Goal: Information Seeking & Learning: Learn about a topic

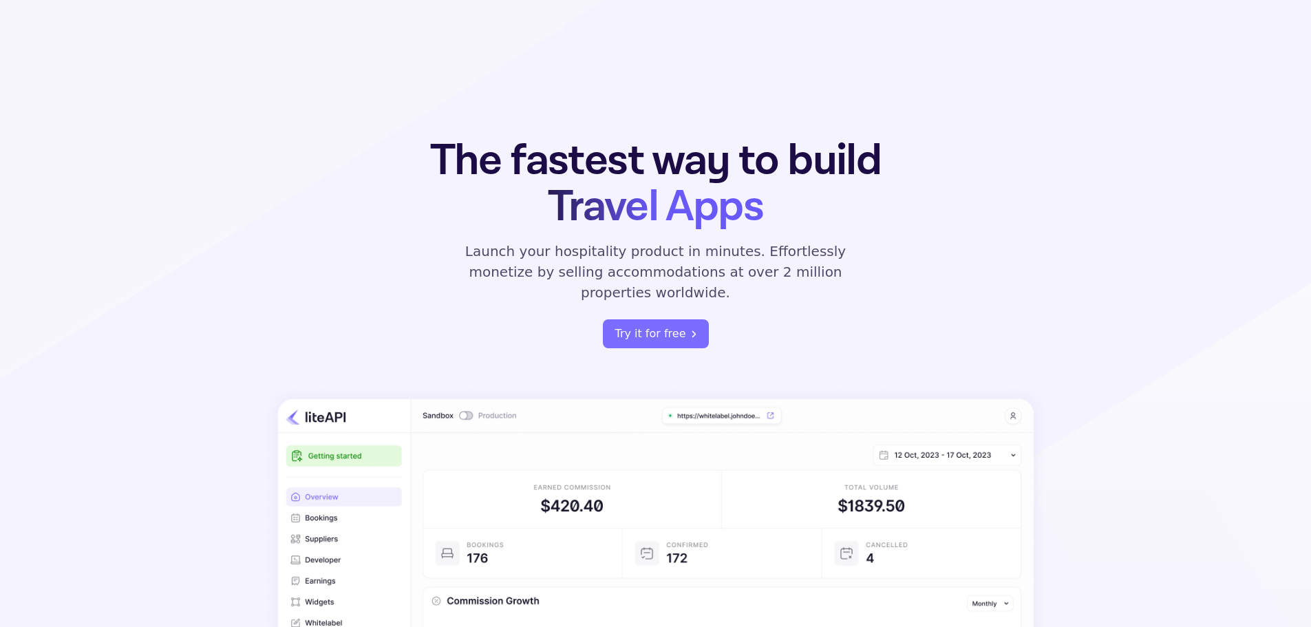
scroll to position [3580, 0]
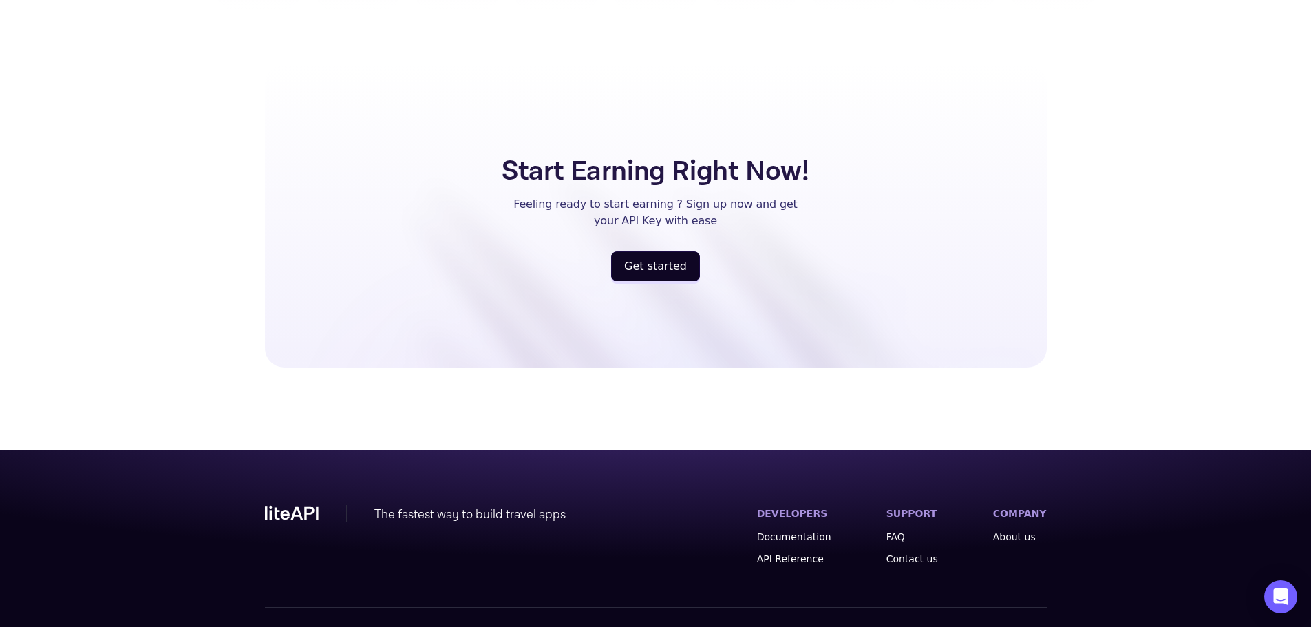
click at [1033, 626] on span "Powered by Nuitée" at bounding box center [1001, 637] width 91 height 14
copy span "Nuitée"
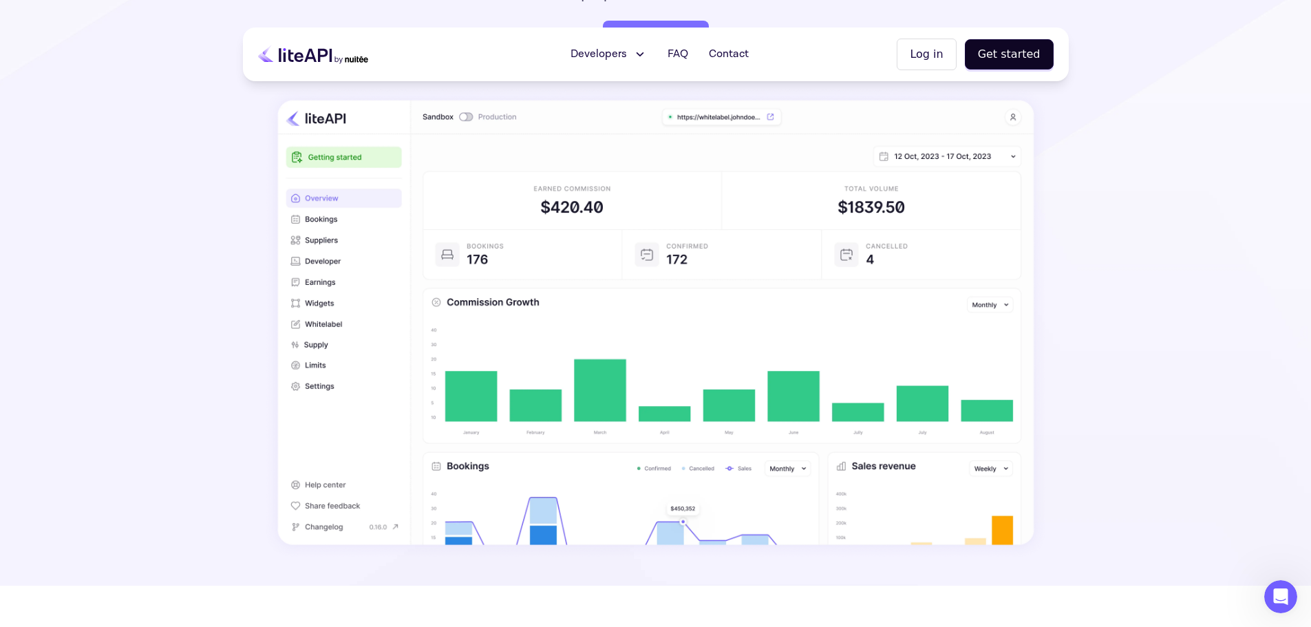
scroll to position [0, 0]
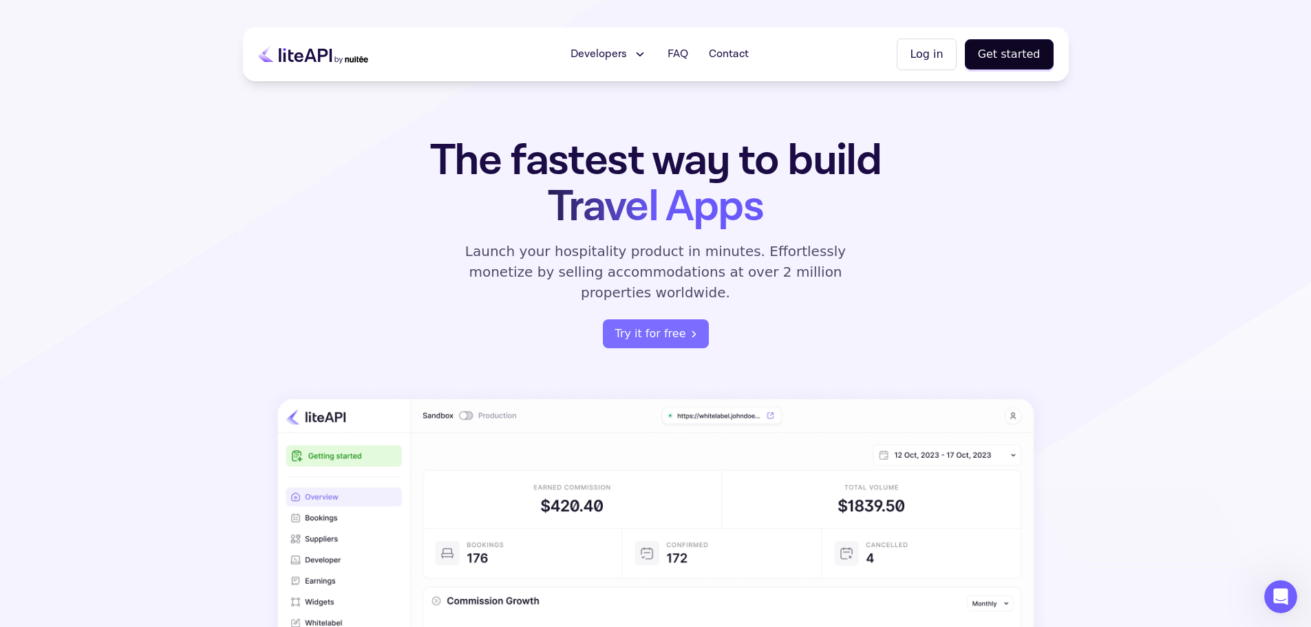
click at [647, 55] on icon at bounding box center [640, 54] width 14 height 14
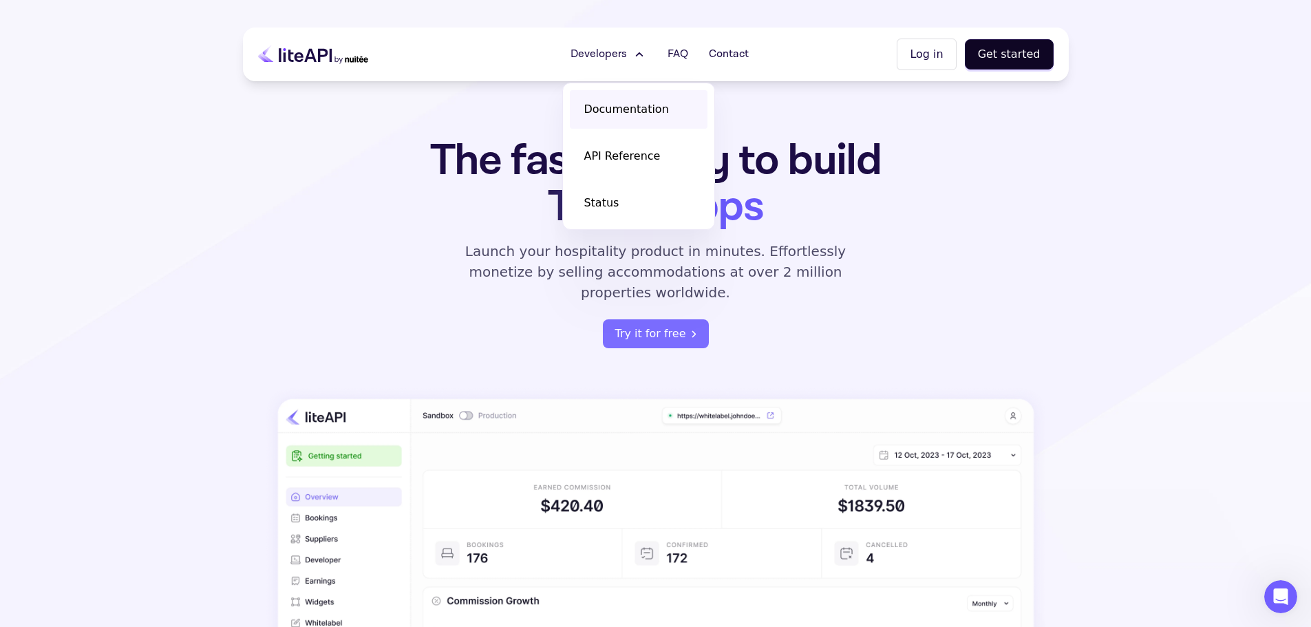
click at [634, 110] on span "Documentation" at bounding box center [626, 109] width 85 height 17
click at [616, 104] on span "Documentation" at bounding box center [626, 109] width 85 height 17
click at [387, 282] on div "The fastest way to build Travel Apps Launch your hospitality product in minutes…" at bounding box center [656, 243] width 538 height 211
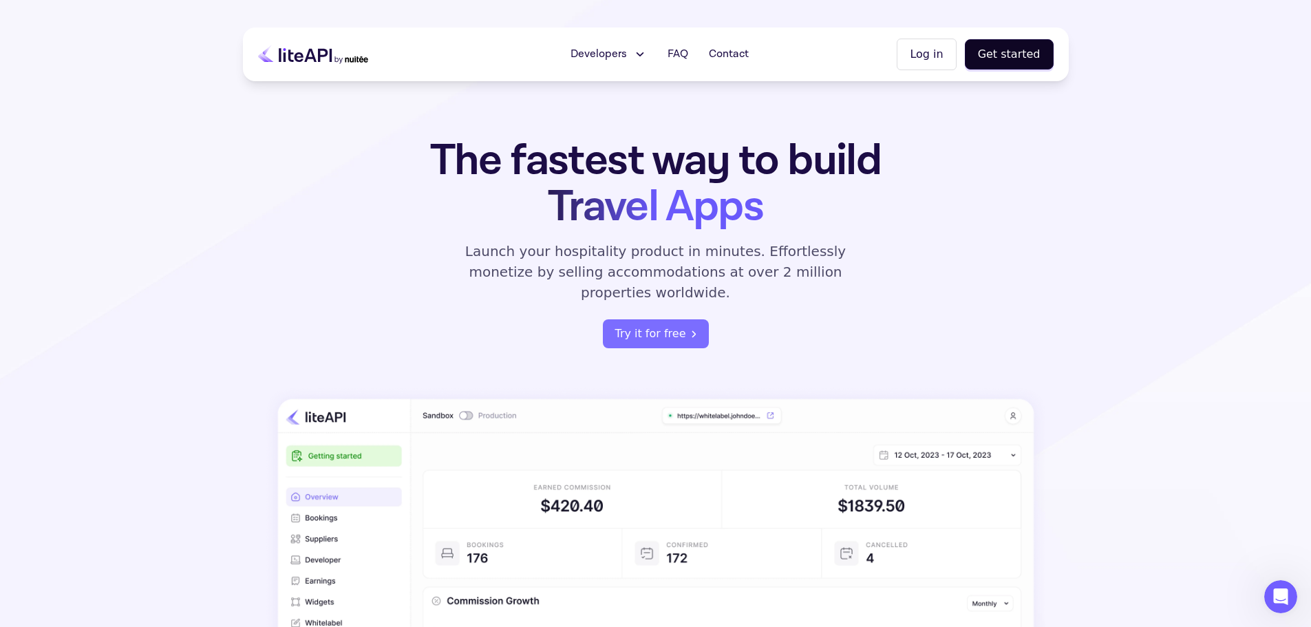
click at [319, 52] on icon at bounding box center [322, 55] width 10 height 13
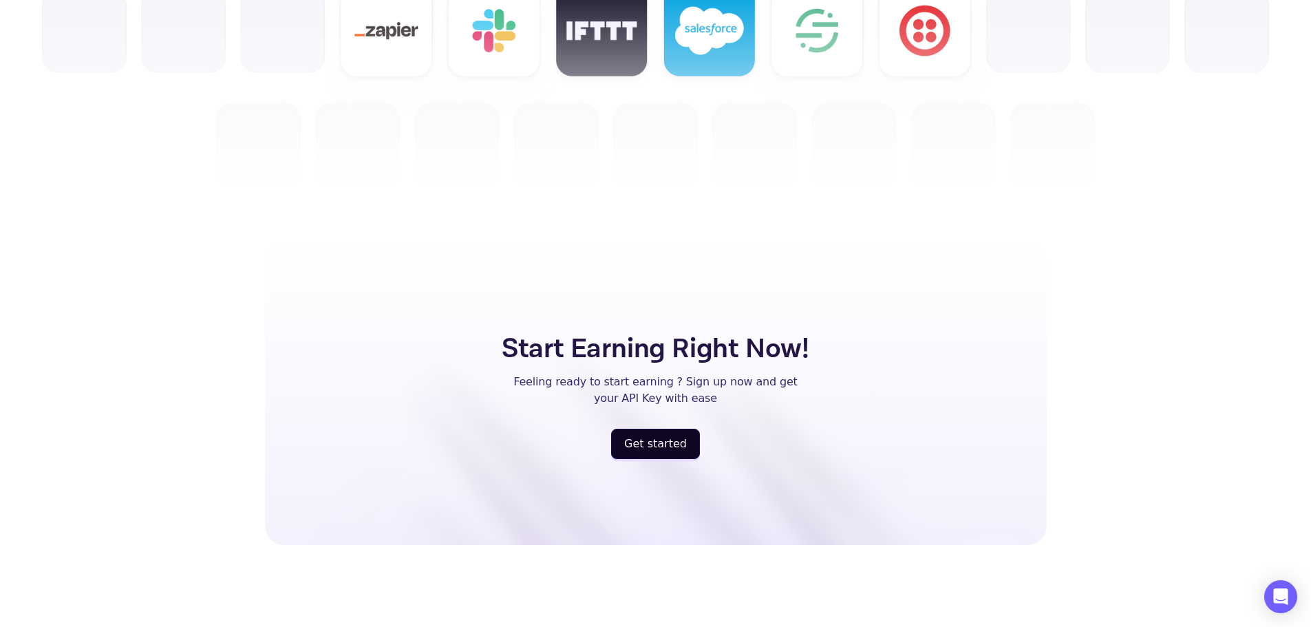
scroll to position [3580, 0]
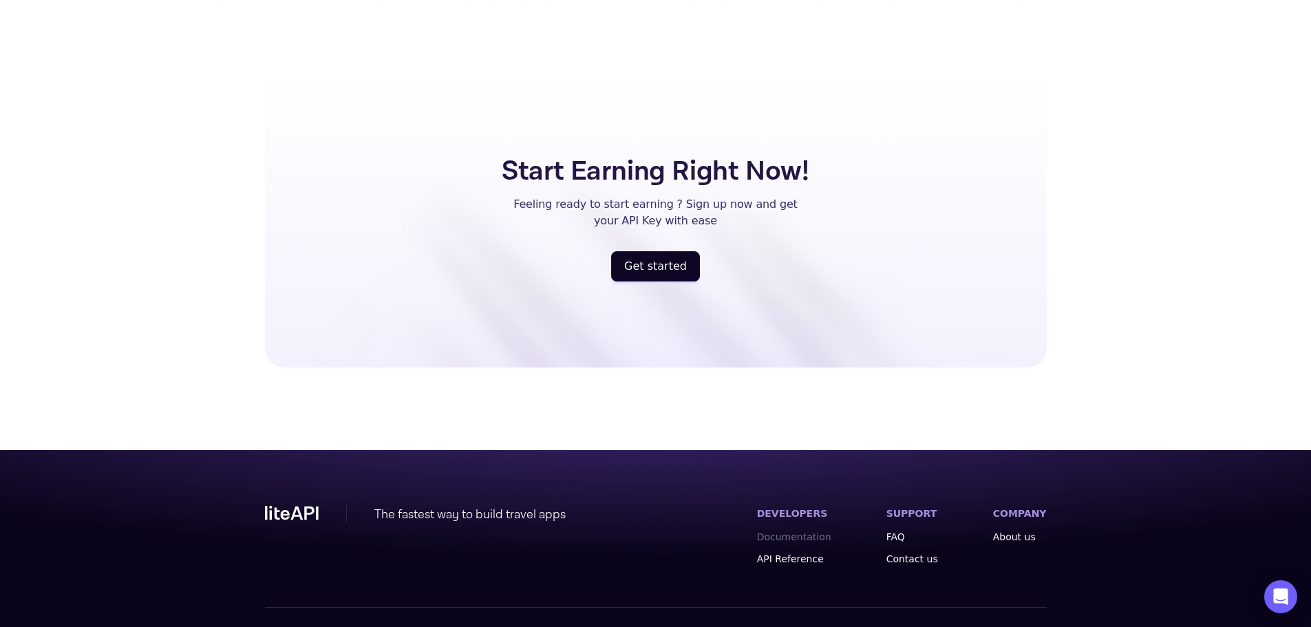
click at [816, 530] on link "Documentation" at bounding box center [794, 537] width 74 height 14
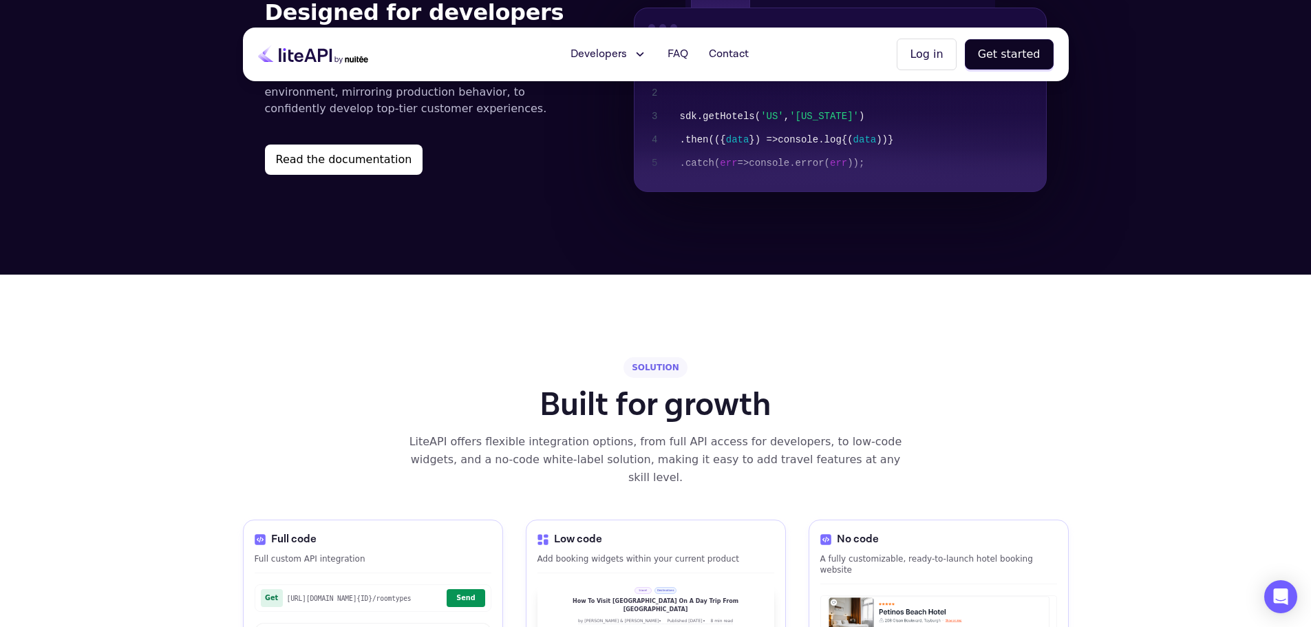
scroll to position [1860, 0]
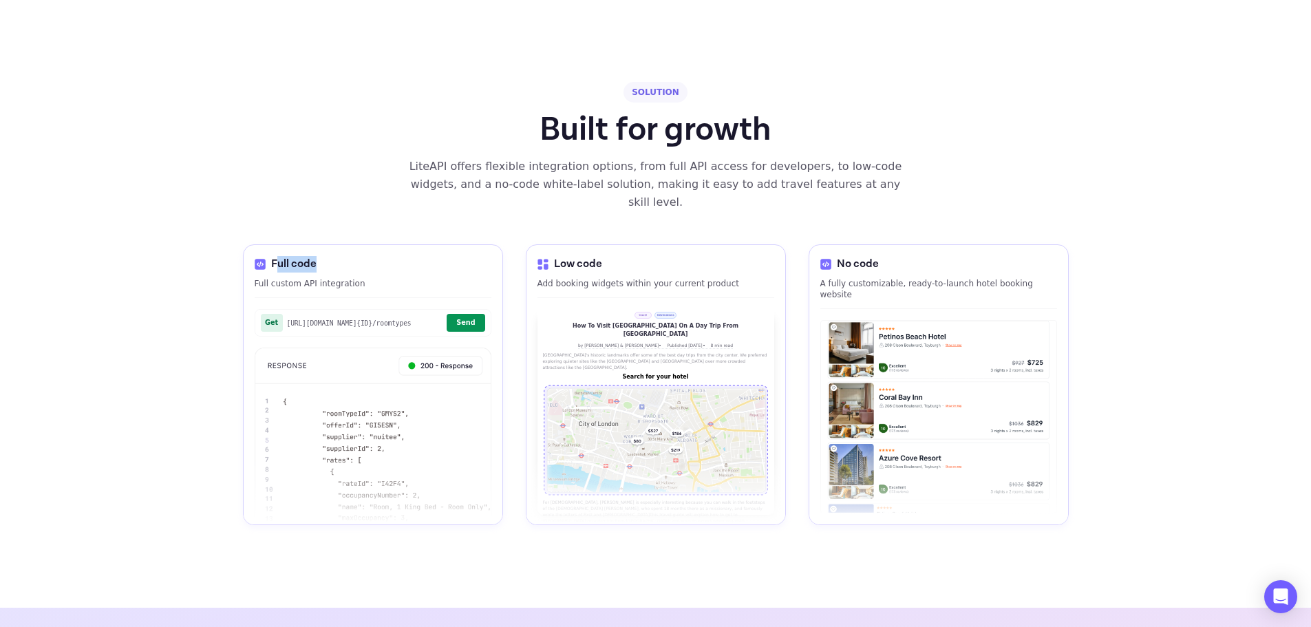
drag, startPoint x: 274, startPoint y: 224, endPoint x: 321, endPoint y: 226, distance: 46.8
click at [327, 256] on div "Full code" at bounding box center [373, 264] width 237 height 17
drag, startPoint x: 257, startPoint y: 244, endPoint x: 337, endPoint y: 251, distance: 80.1
click at [337, 278] on p "Full custom API integration" at bounding box center [373, 283] width 237 height 11
click at [337, 319] on span "https://api.liteapi.travel/v3.0/hotels/rates/hotel {ID} /roomtypes" at bounding box center [365, 323] width 156 height 8
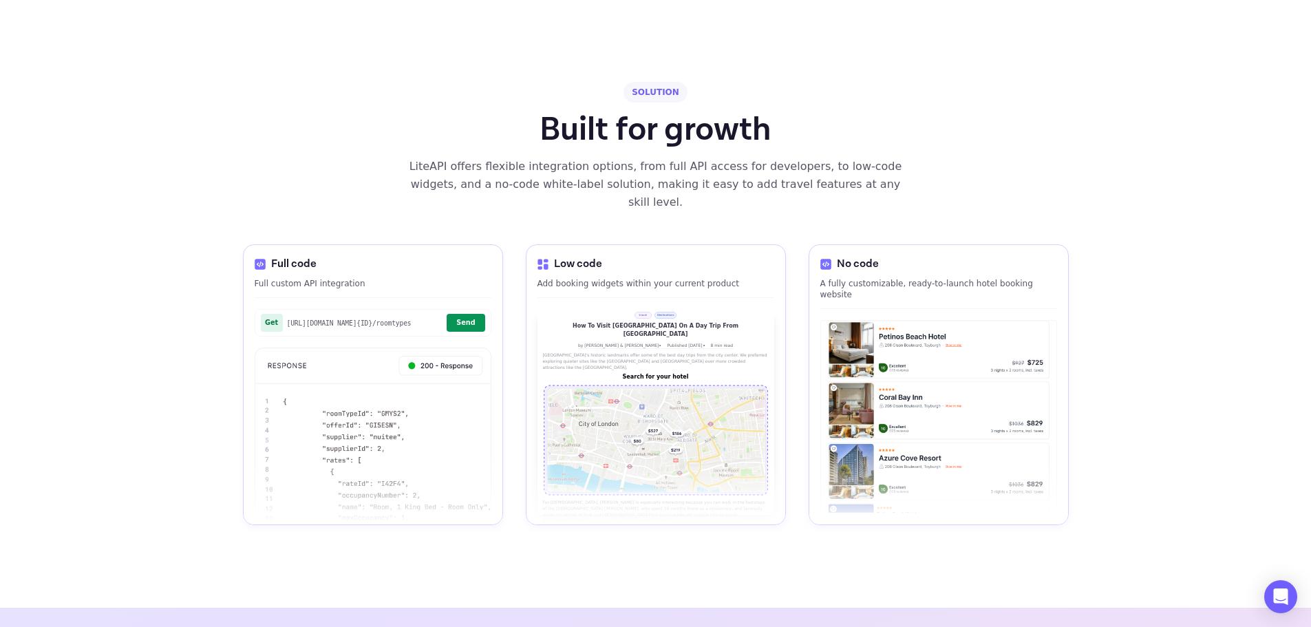
click at [337, 319] on span "https://api.liteapi.travel/v3.0/hotels/rates/hotel {ID} /roomtypes" at bounding box center [365, 323] width 156 height 8
drag, startPoint x: 553, startPoint y: 240, endPoint x: 703, endPoint y: 243, distance: 150.8
click at [703, 278] on p "Add booking widgets within your current product" at bounding box center [656, 283] width 237 height 11
click at [858, 278] on p "A fully customizable, ready-to-launch hotel booking website" at bounding box center [938, 289] width 237 height 22
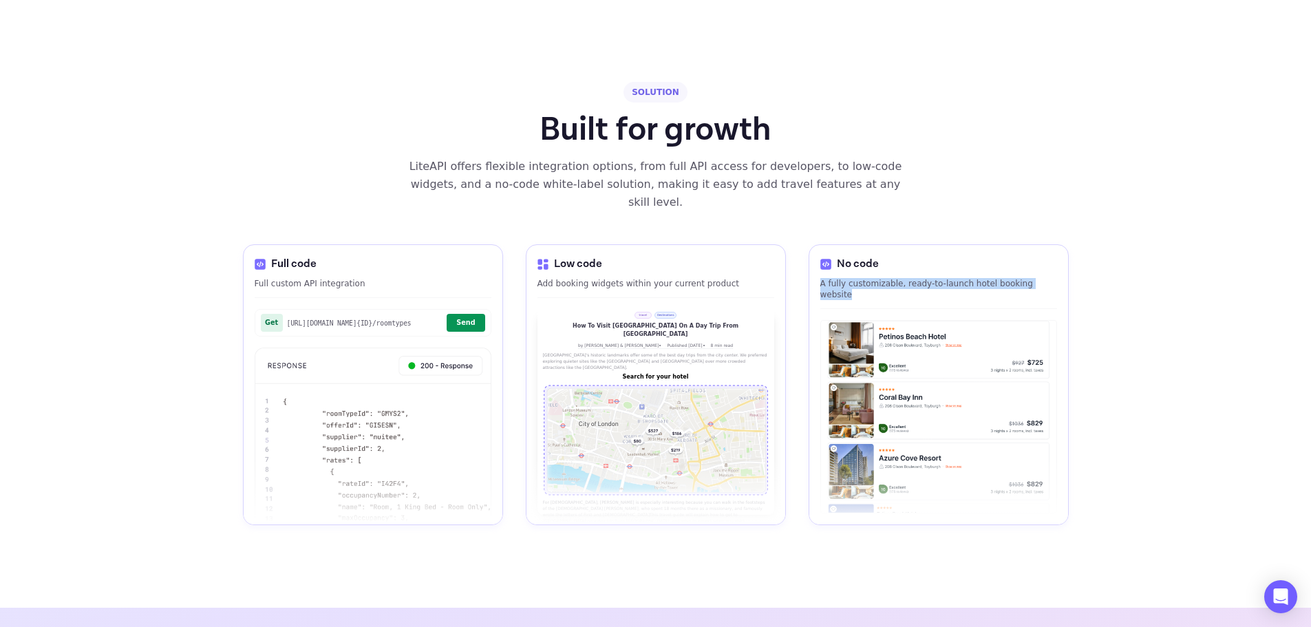
drag, startPoint x: 822, startPoint y: 244, endPoint x: 1057, endPoint y: 247, distance: 235.4
click at [1057, 247] on div "No code A fully customizable, ready-to-launch hotel booking website" at bounding box center [939, 384] width 260 height 281
click at [873, 278] on p "A fully customizable, ready-to-launch hotel booking website" at bounding box center [938, 289] width 237 height 22
drag, startPoint x: 820, startPoint y: 247, endPoint x: 1081, endPoint y: 248, distance: 260.8
click at [1081, 248] on div "Developers Documentation API Reference Status FAQ Contact Log in Get started ME…" at bounding box center [655, 155] width 1311 height 4030
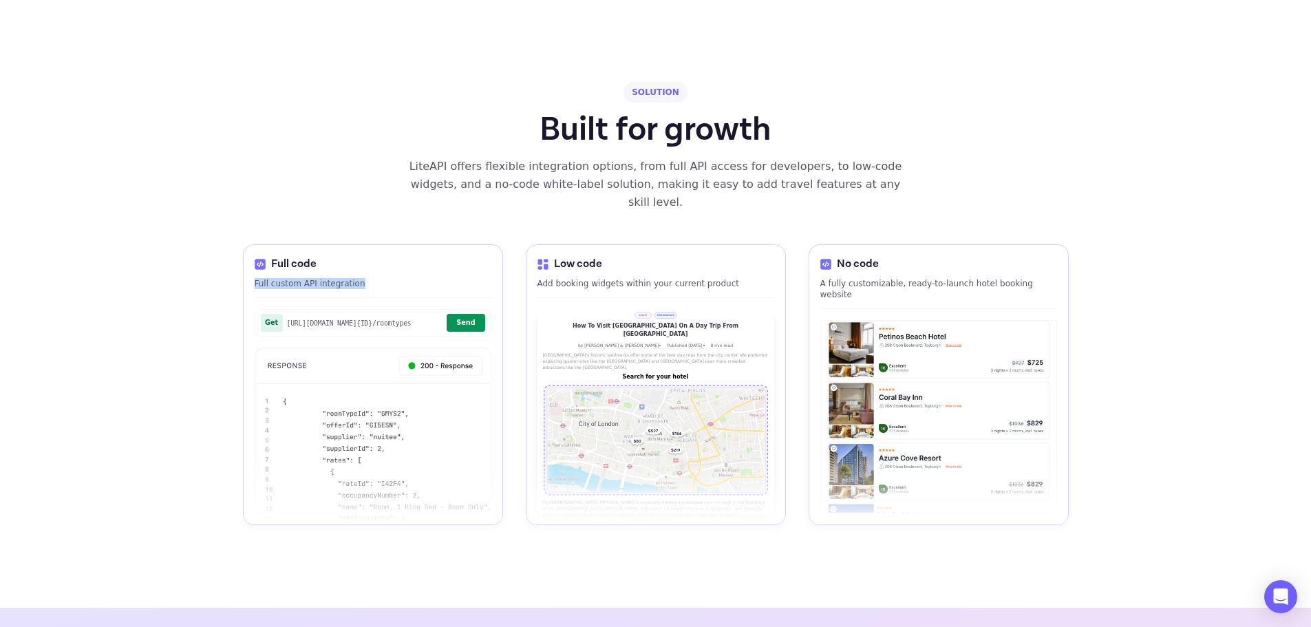
drag, startPoint x: 253, startPoint y: 244, endPoint x: 362, endPoint y: 247, distance: 108.8
click at [362, 247] on div "Full code Full custom API integration Get https://api.liteapi.travel/v3.0/hotel…" at bounding box center [373, 384] width 260 height 281
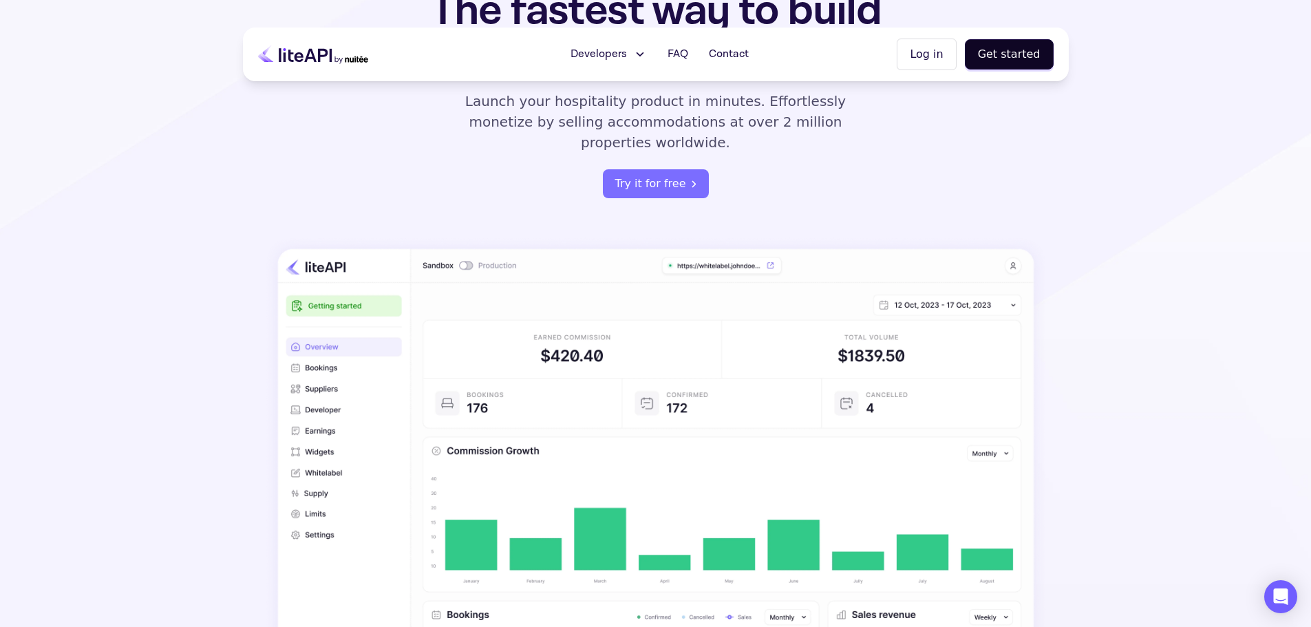
scroll to position [0, 0]
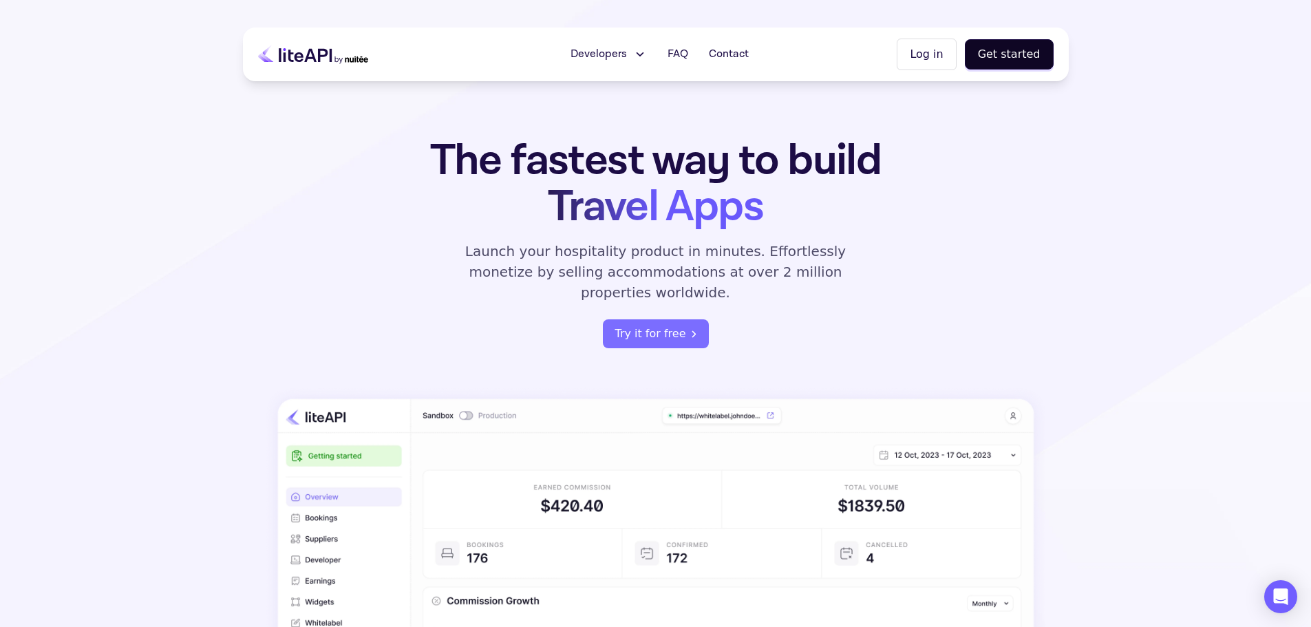
click at [315, 49] on icon at bounding box center [313, 54] width 110 height 34
click at [1120, 43] on section "The fastest way to build Travel Apps Launch your hospitality product in minutes…" at bounding box center [655, 442] width 1311 height 884
click at [1275, 600] on icon "Open Intercom Messenger" at bounding box center [1281, 597] width 16 height 18
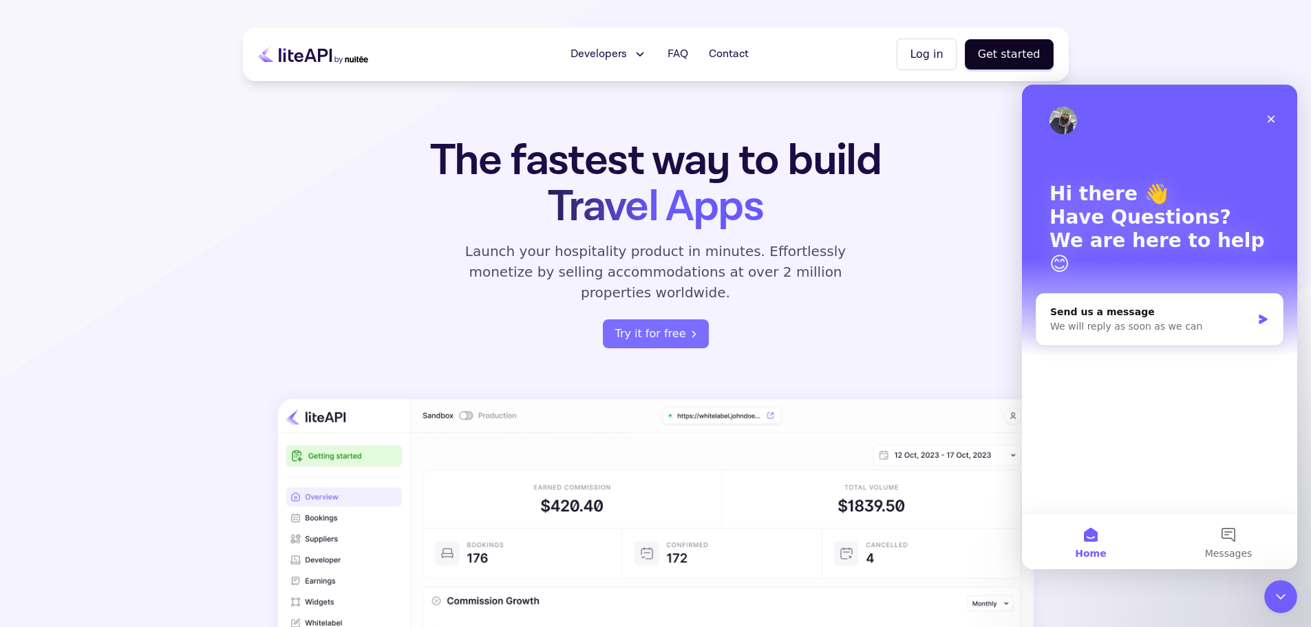
click at [871, 302] on div "The fastest way to build Travel Apps Launch your hospitality product in minutes…" at bounding box center [656, 243] width 538 height 211
